Goal: Contribute content: Add original content to the website for others to see

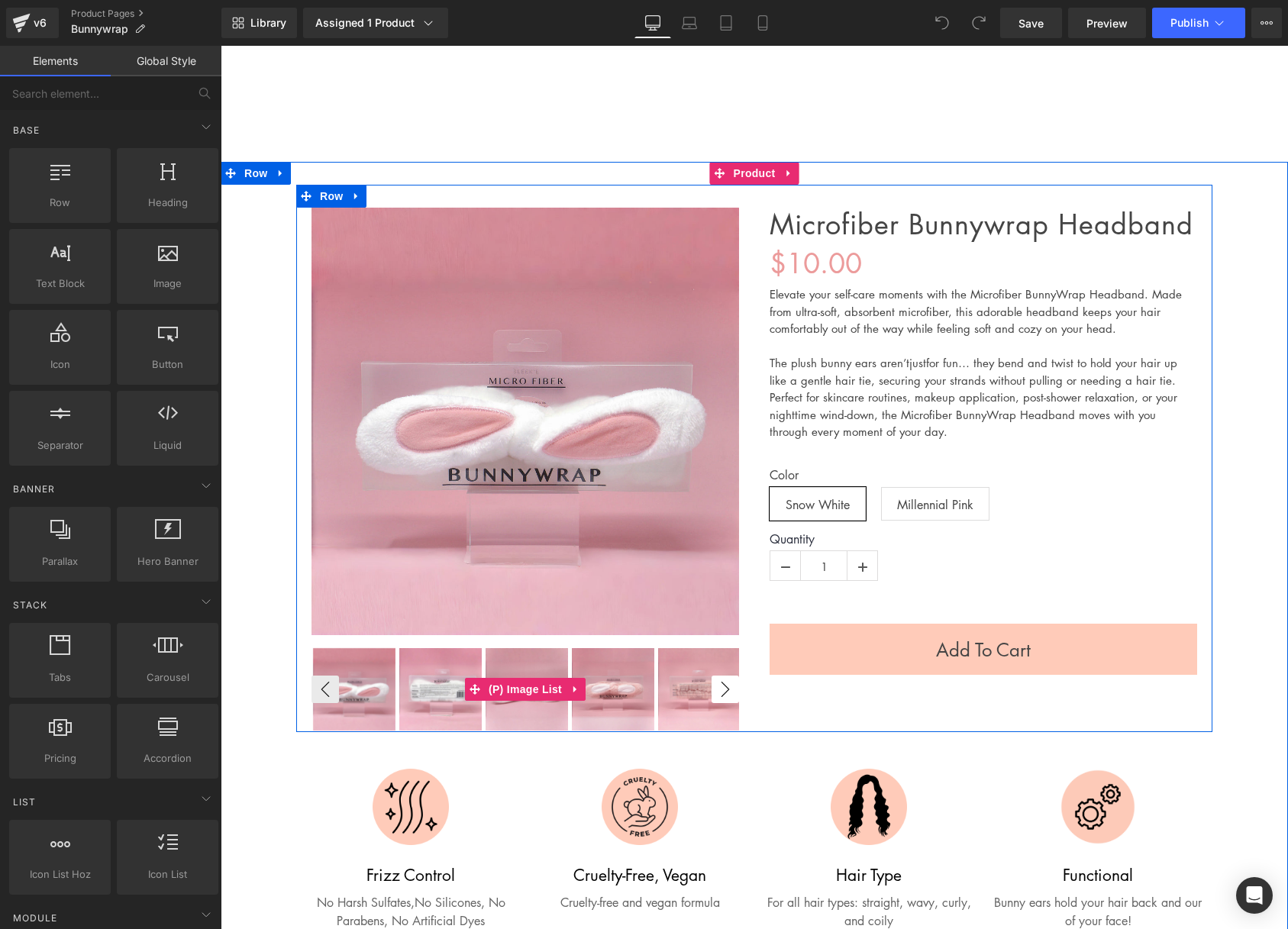
click at [731, 693] on button "›" at bounding box center [725, 689] width 28 height 28
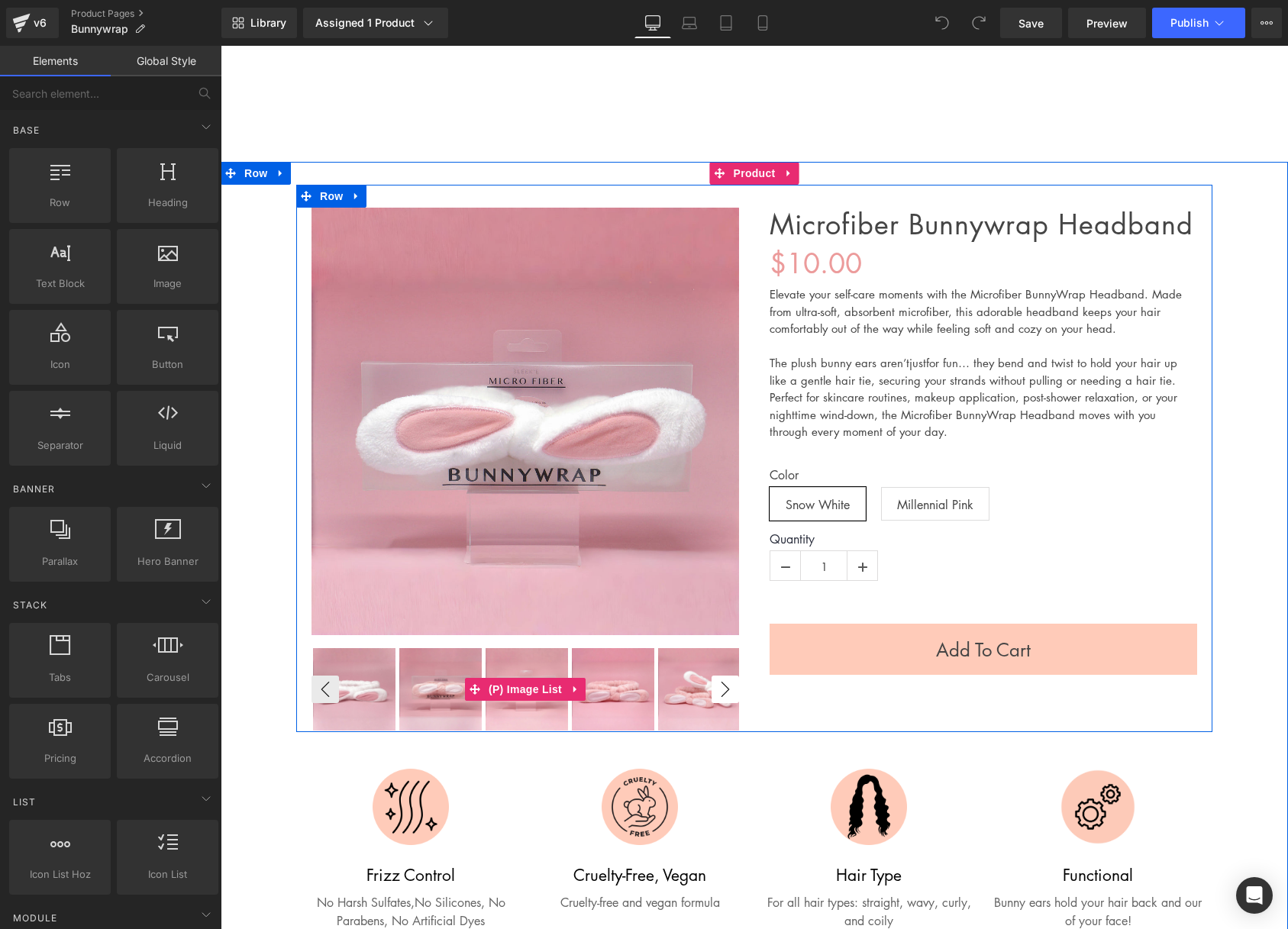
click at [731, 693] on button "›" at bounding box center [725, 689] width 28 height 28
drag, startPoint x: 728, startPoint y: 687, endPoint x: 550, endPoint y: 672, distance: 178.6
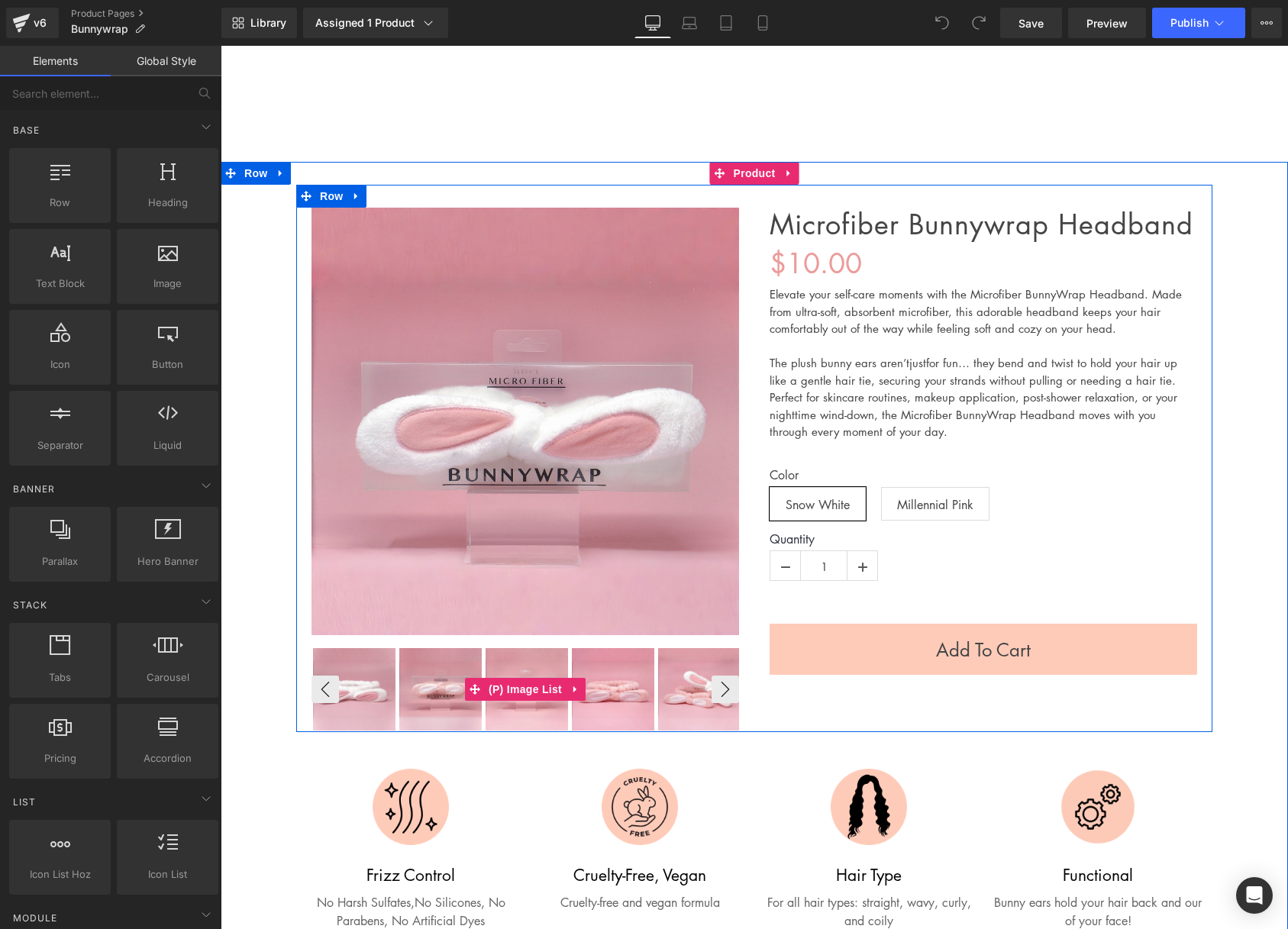
click at [728, 687] on button "›" at bounding box center [725, 689] width 28 height 28
click at [321, 685] on button "‹" at bounding box center [325, 689] width 28 height 28
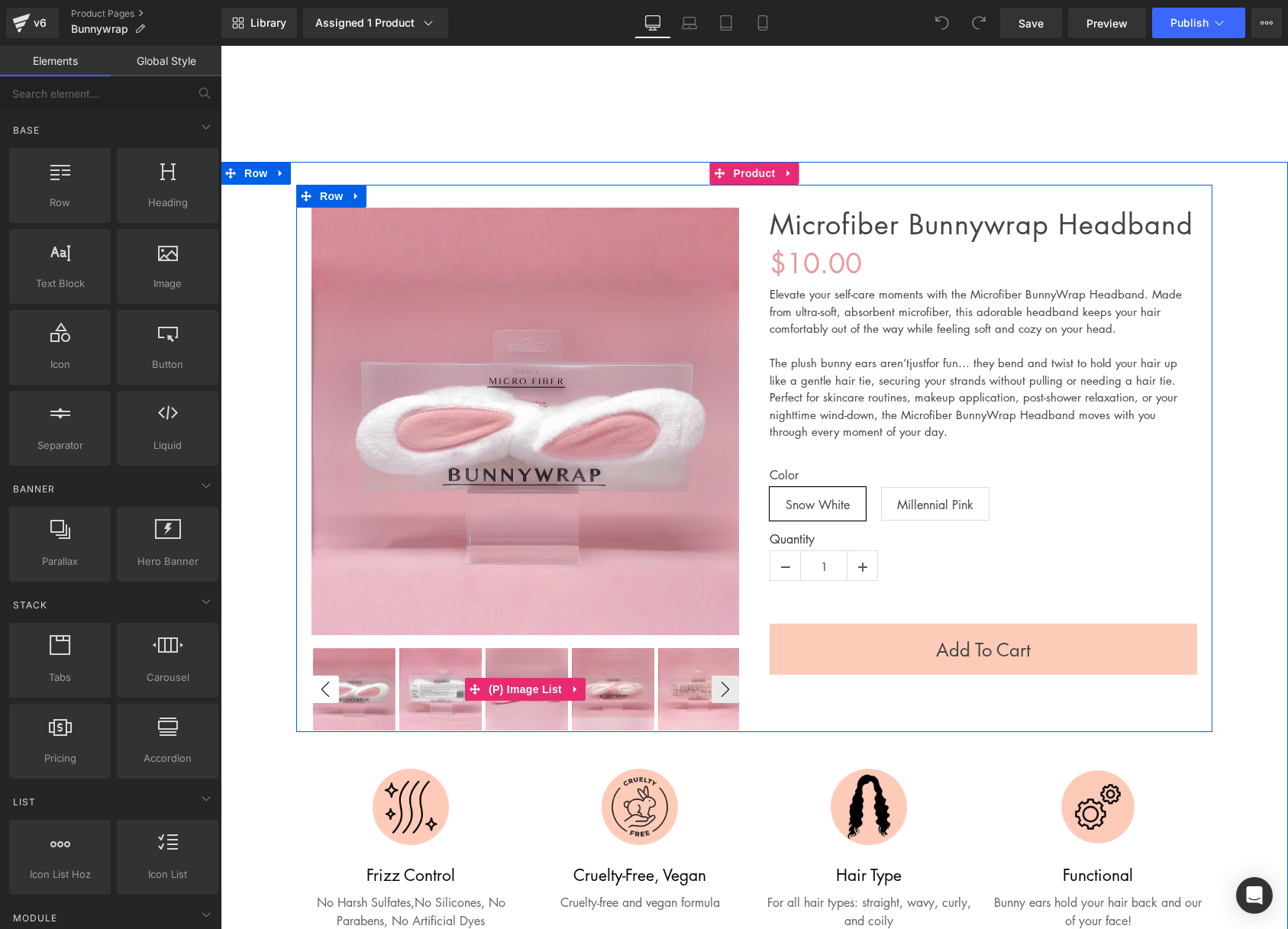
click at [321, 685] on button "‹" at bounding box center [325, 689] width 28 height 28
drag, startPoint x: 751, startPoint y: 681, endPoint x: 741, endPoint y: 685, distance: 10.8
click at [751, 681] on div "Sale Off (P) Image ‹ ›" at bounding box center [525, 469] width 458 height 524
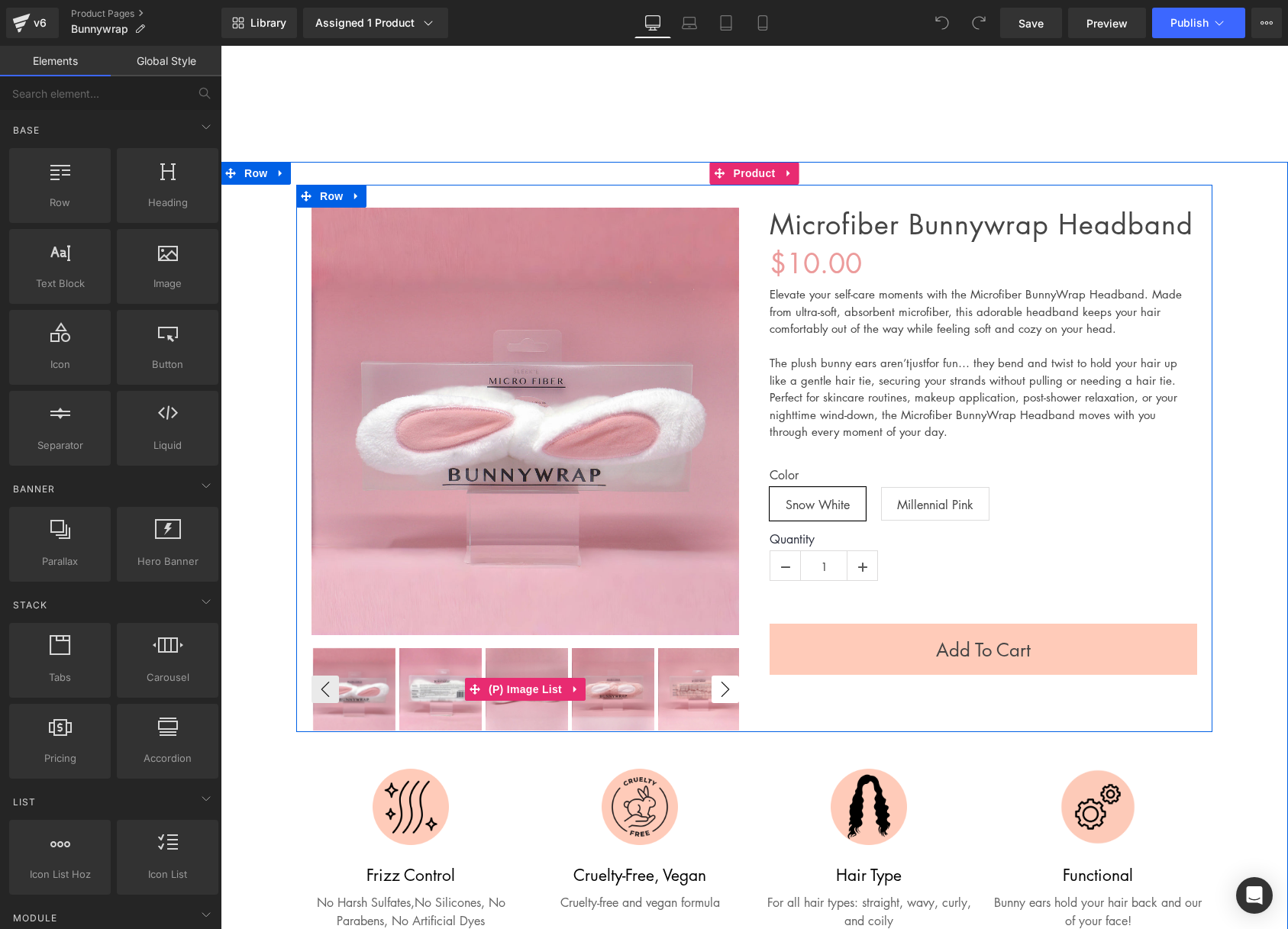
click at [736, 686] on button "›" at bounding box center [725, 689] width 28 height 28
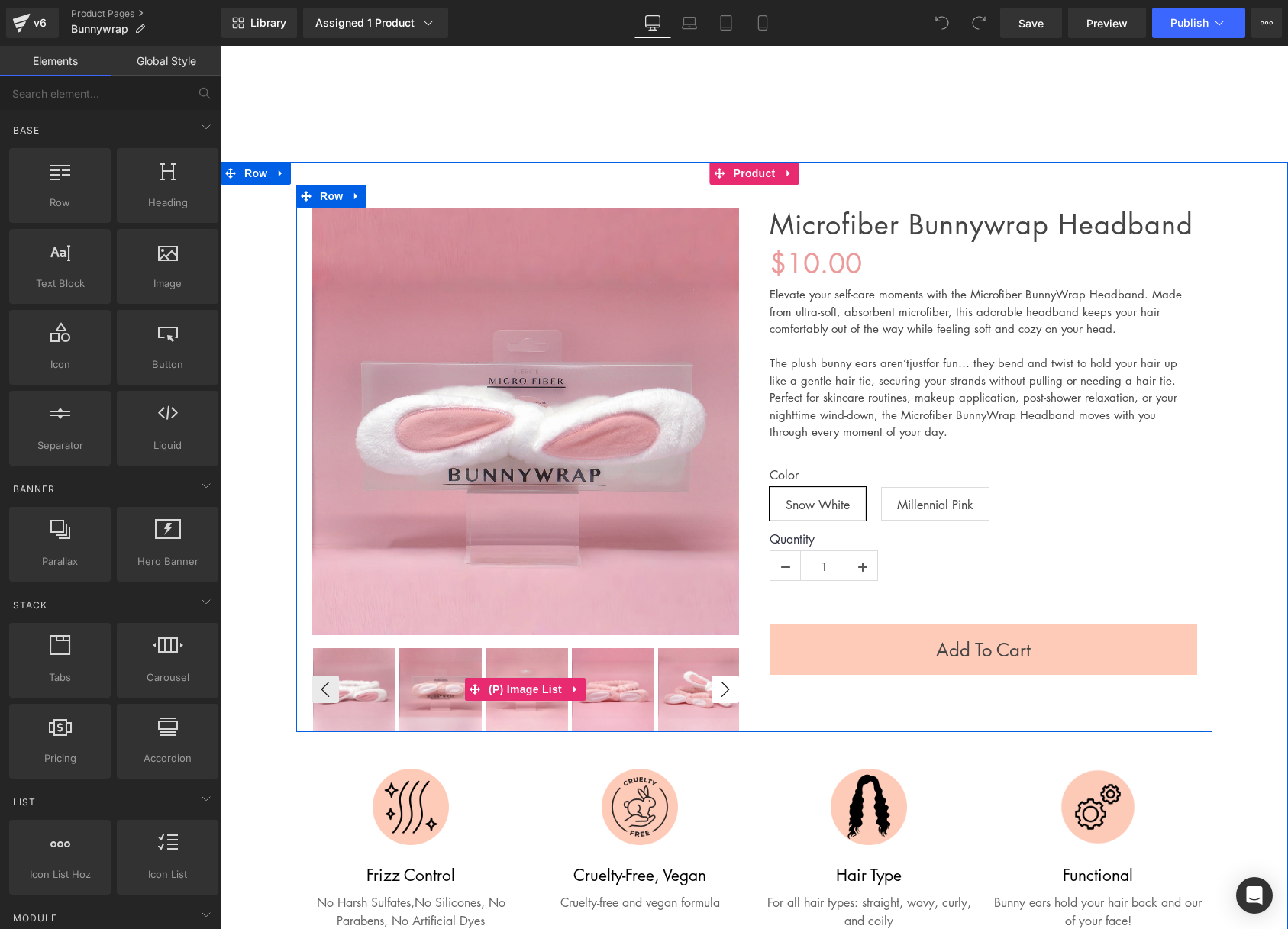
click at [736, 686] on button "›" at bounding box center [725, 689] width 28 height 28
click at [527, 680] on span "(P) Image List" at bounding box center [525, 688] width 81 height 23
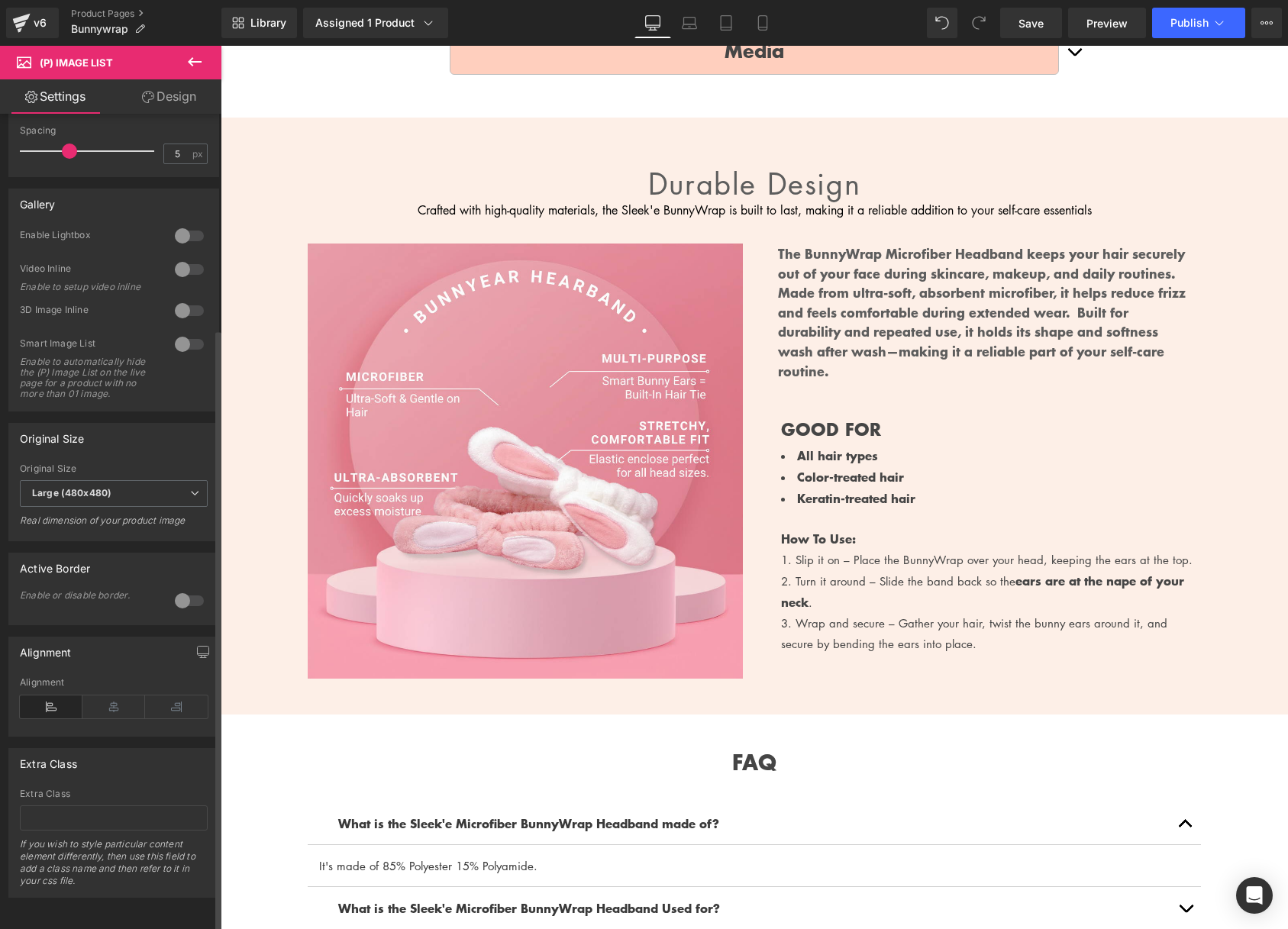
scroll to position [1496, 0]
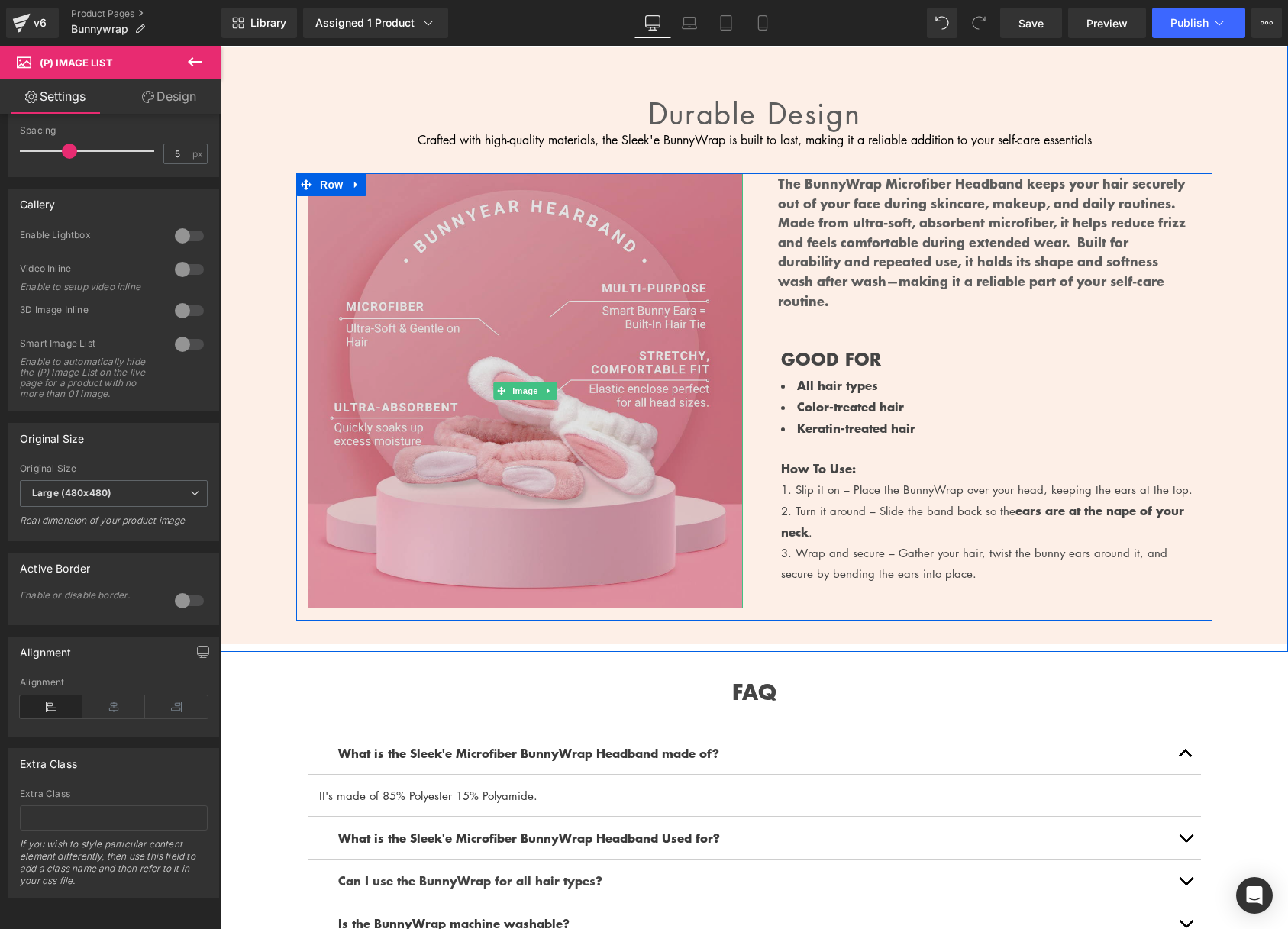
click at [532, 308] on img at bounding box center [525, 391] width 435 height 435
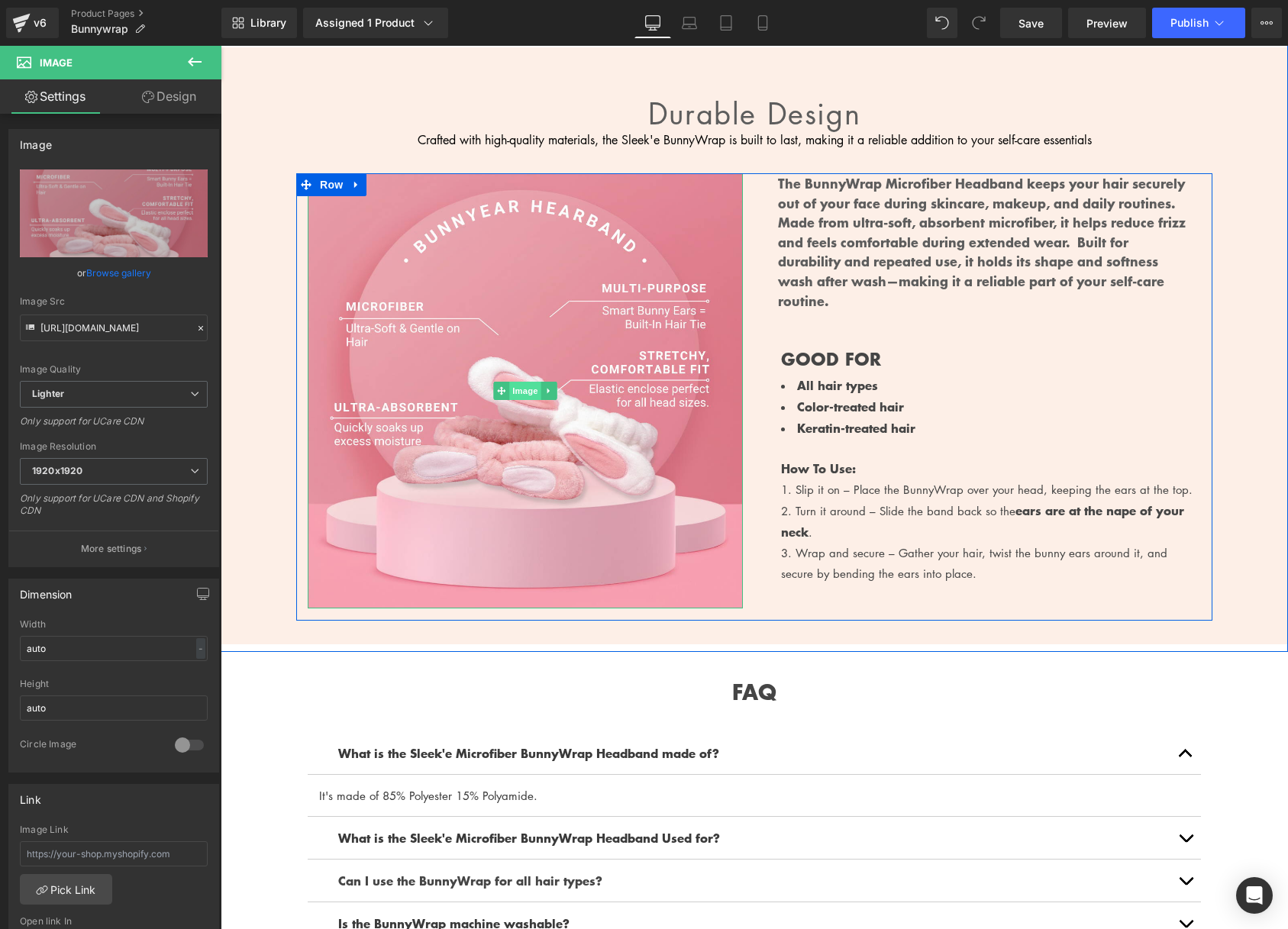
click at [527, 388] on span "Image" at bounding box center [525, 391] width 32 height 18
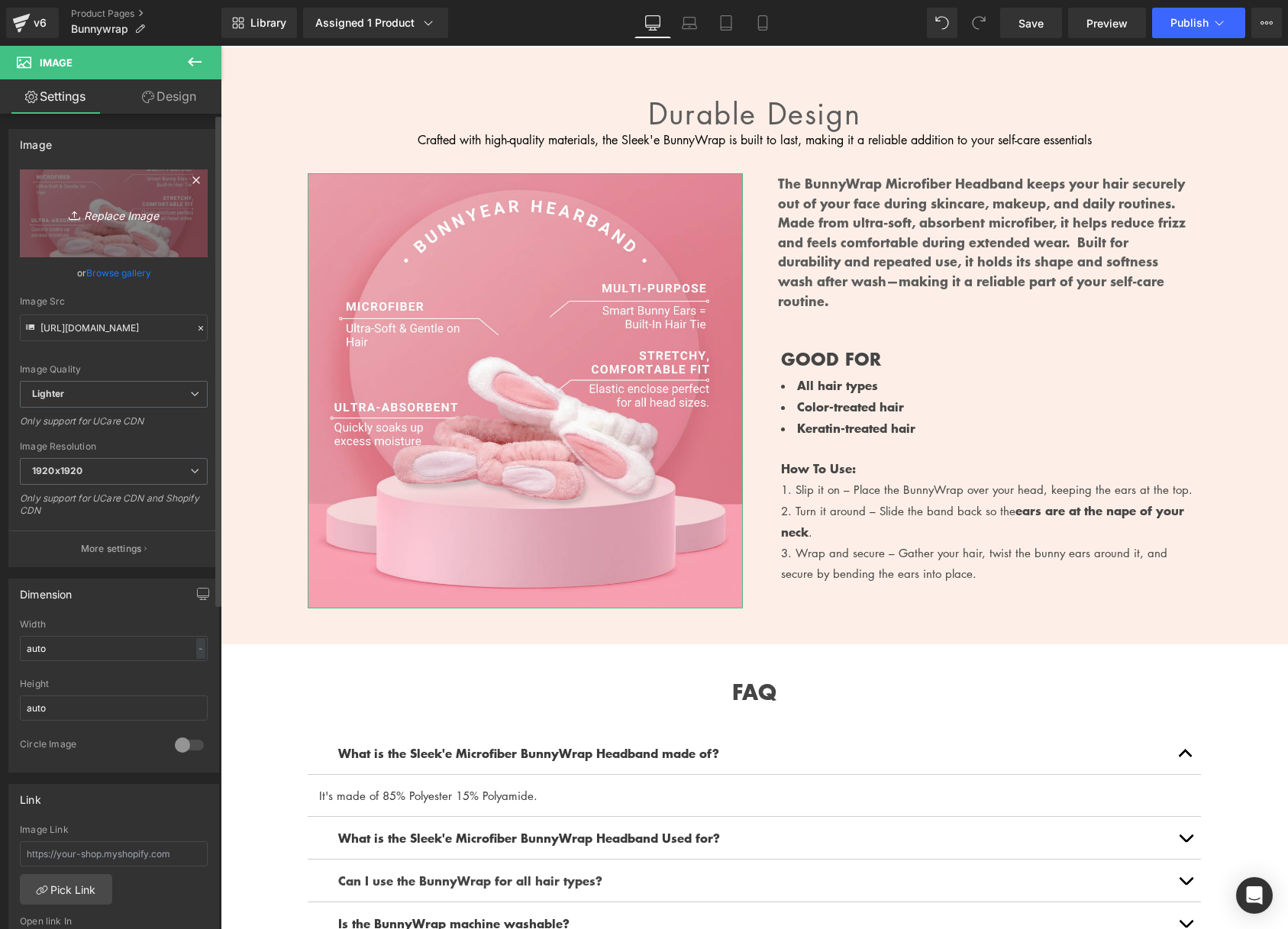
click at [106, 229] on link "Replace Image" at bounding box center [114, 214] width 188 height 88
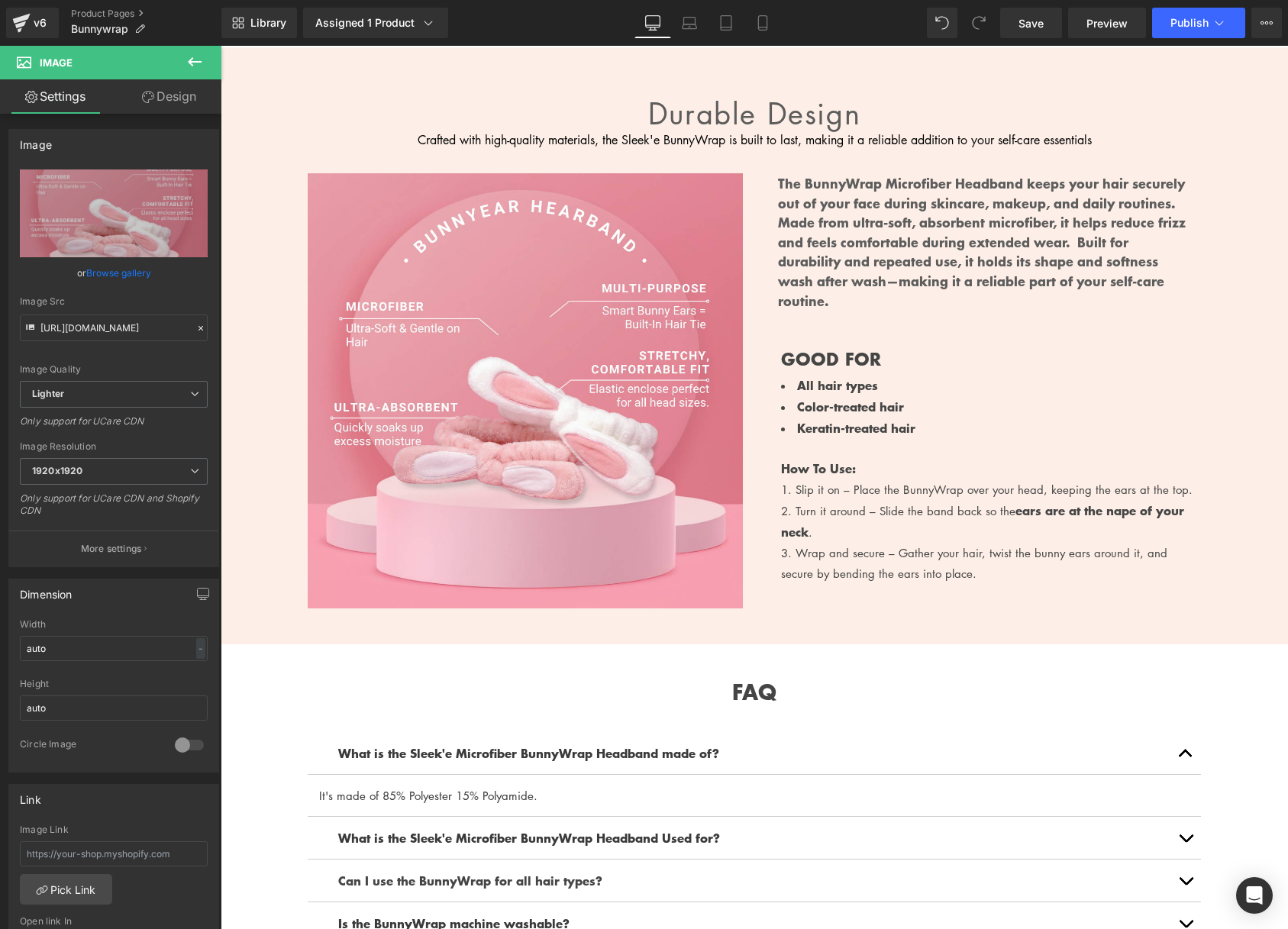
type input "C:\fakepath\1.png"
type input "[URL][DOMAIN_NAME]"
click at [1039, 28] on span "Save" at bounding box center [1030, 23] width 25 height 16
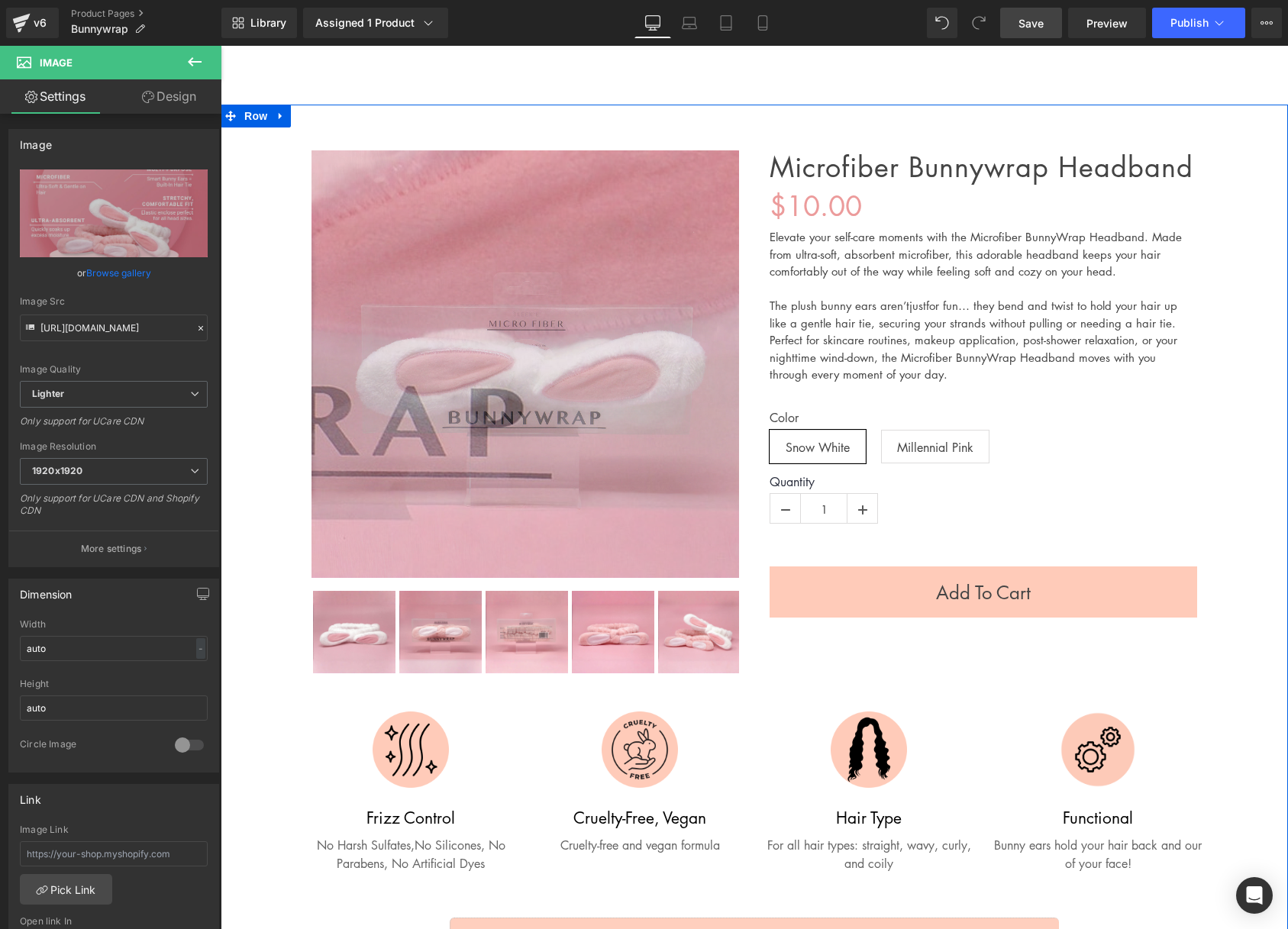
scroll to position [0, 0]
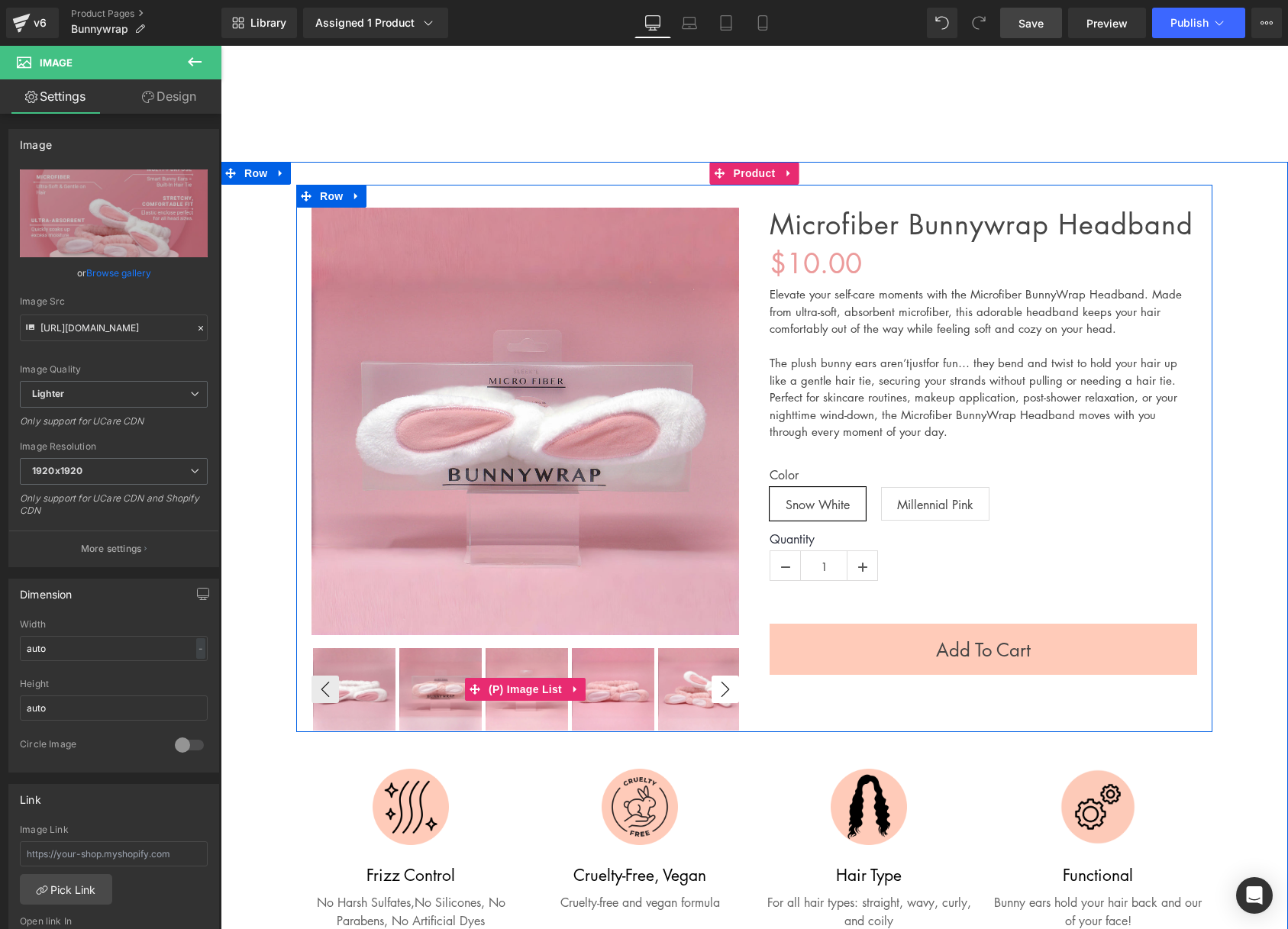
click at [722, 695] on button "›" at bounding box center [725, 689] width 28 height 28
